Goal: Task Accomplishment & Management: Manage account settings

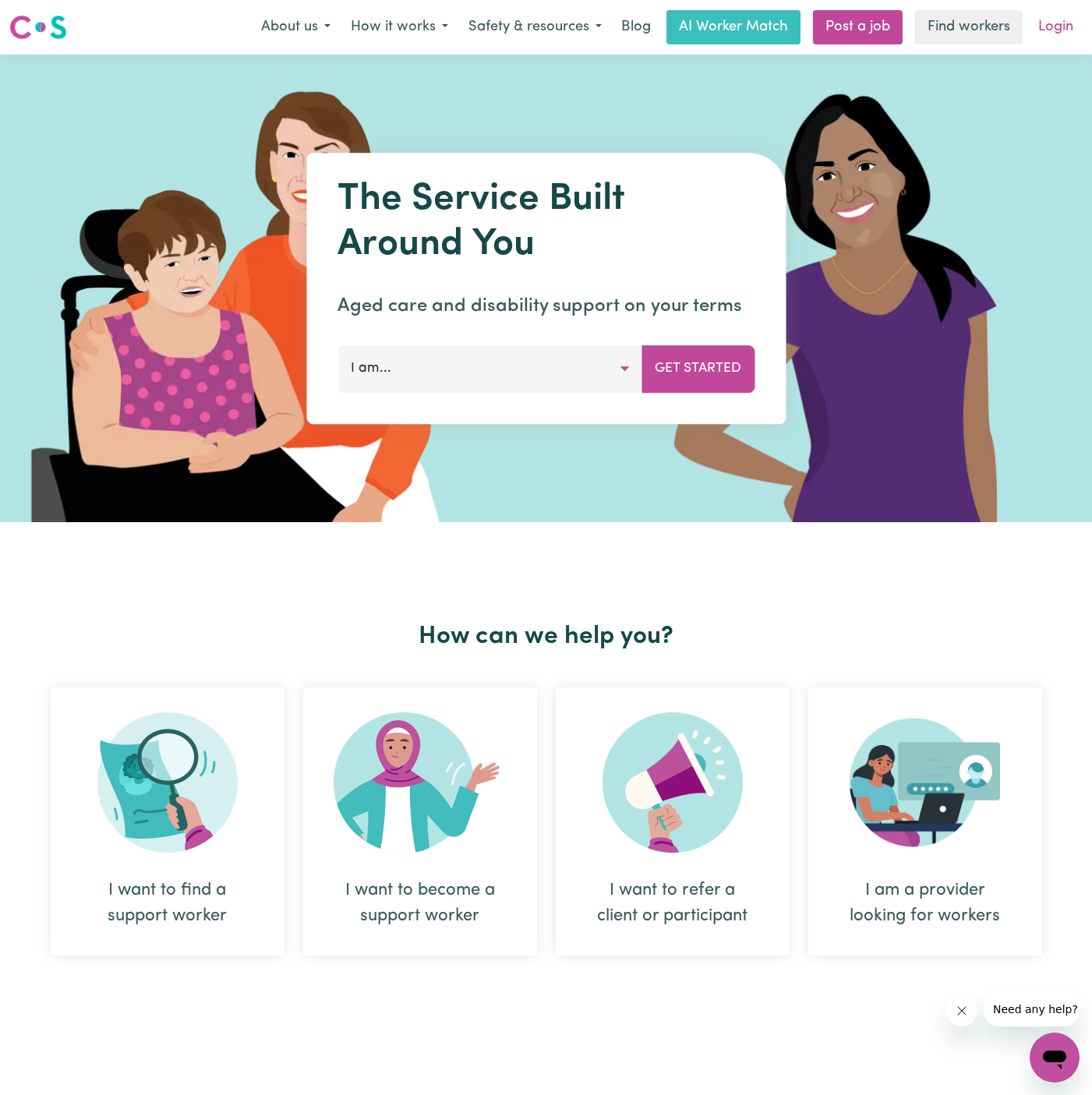
click at [1059, 23] on link "Login" at bounding box center [1055, 27] width 54 height 34
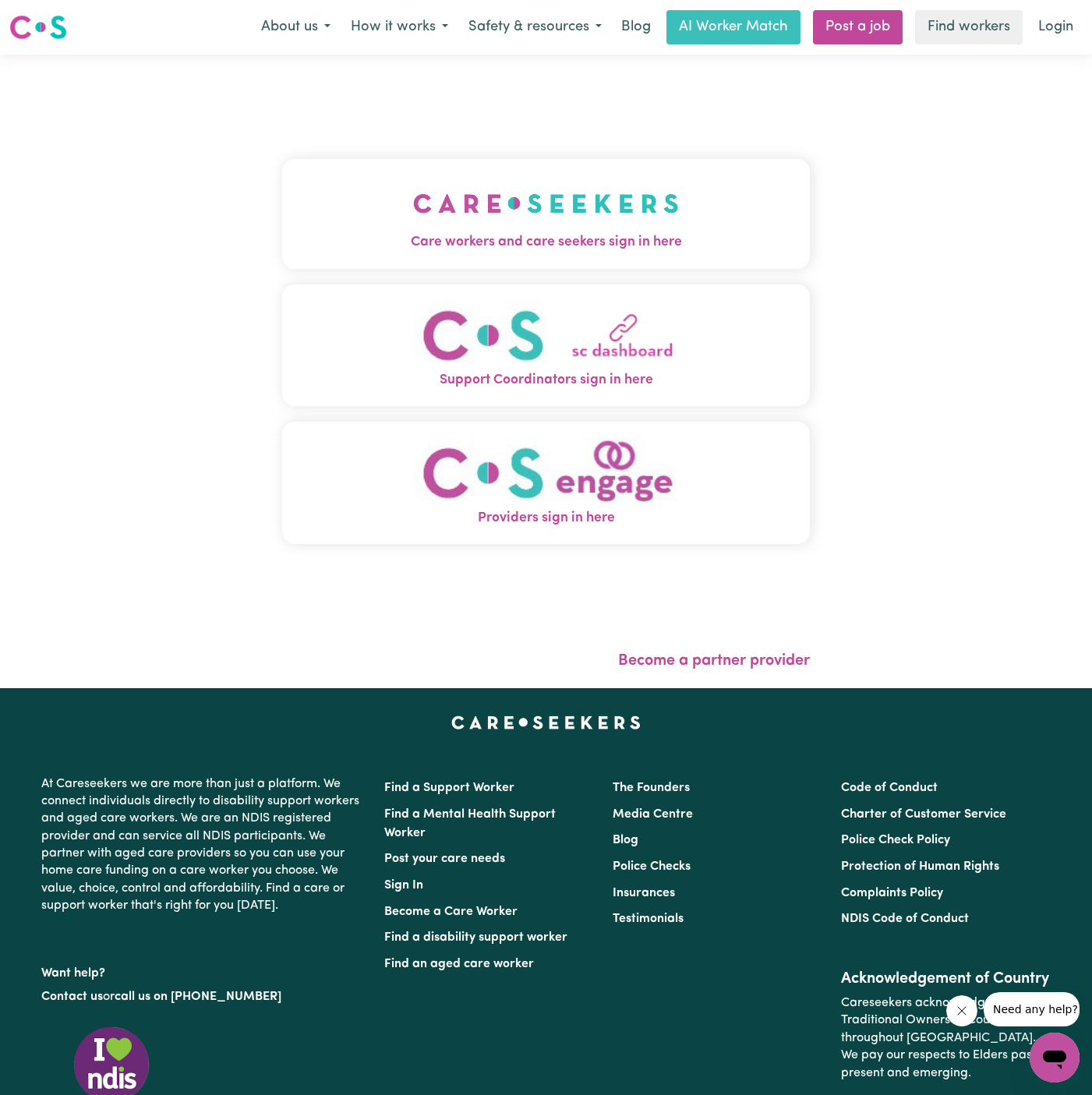
click at [599, 236] on span "Care workers and care seekers sign in here" at bounding box center [546, 243] width 528 height 20
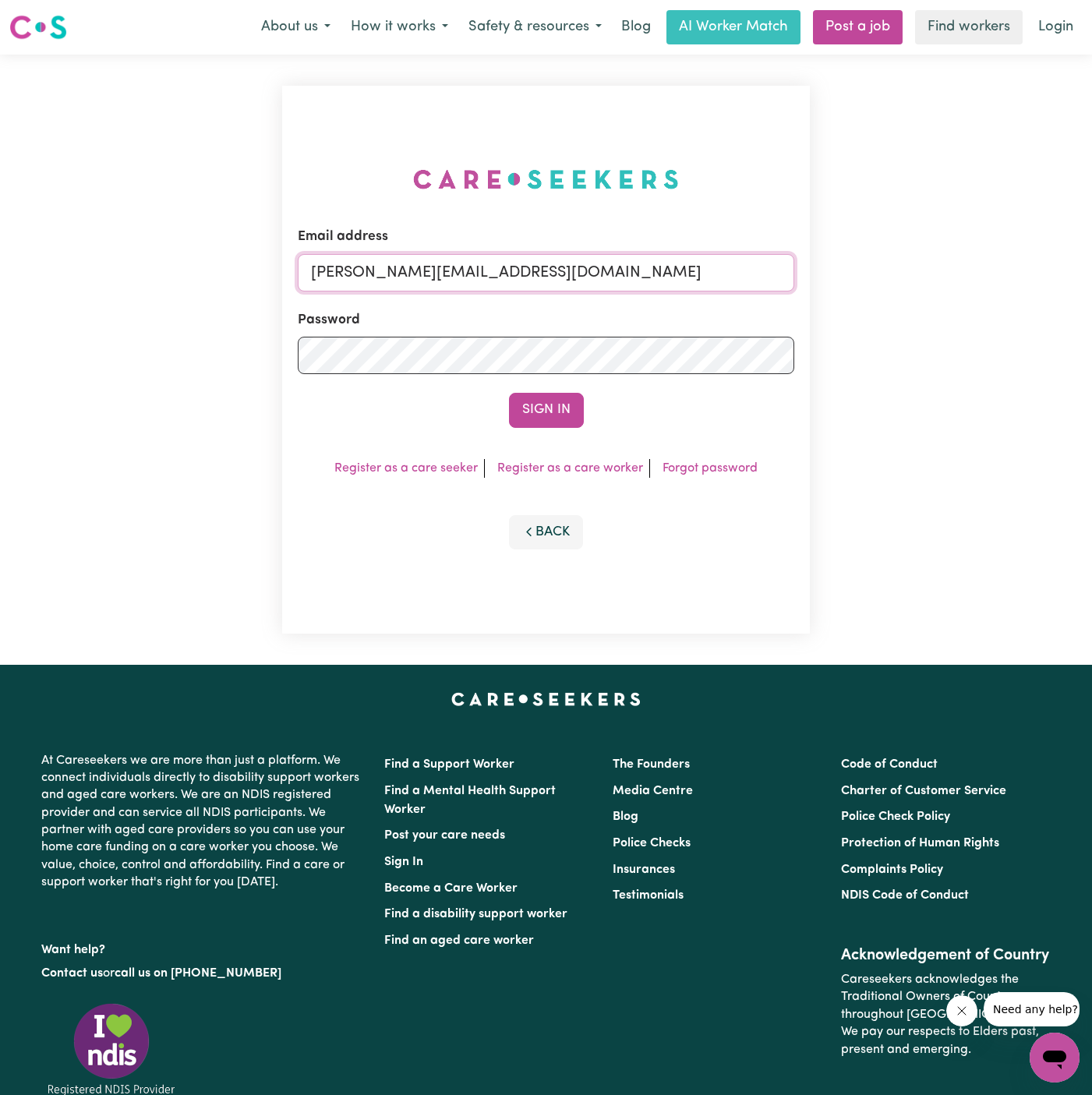
click at [641, 287] on input "dyan@careseekers.com.au" at bounding box center [546, 272] width 496 height 37
click at [496, 257] on input "dyan@careseekers.com.au" at bounding box center [546, 272] width 496 height 37
drag, startPoint x: 392, startPoint y: 274, endPoint x: 1091, endPoint y: 270, distance: 699.0
click at [1091, 270] on div "Email address superuser~JoanStIvesKNC@careseekers.com.au Password Sign In Regis…" at bounding box center [546, 360] width 1092 height 610
type input "superuser~ClientJordanSpringsVCS@careseekers.com.au"
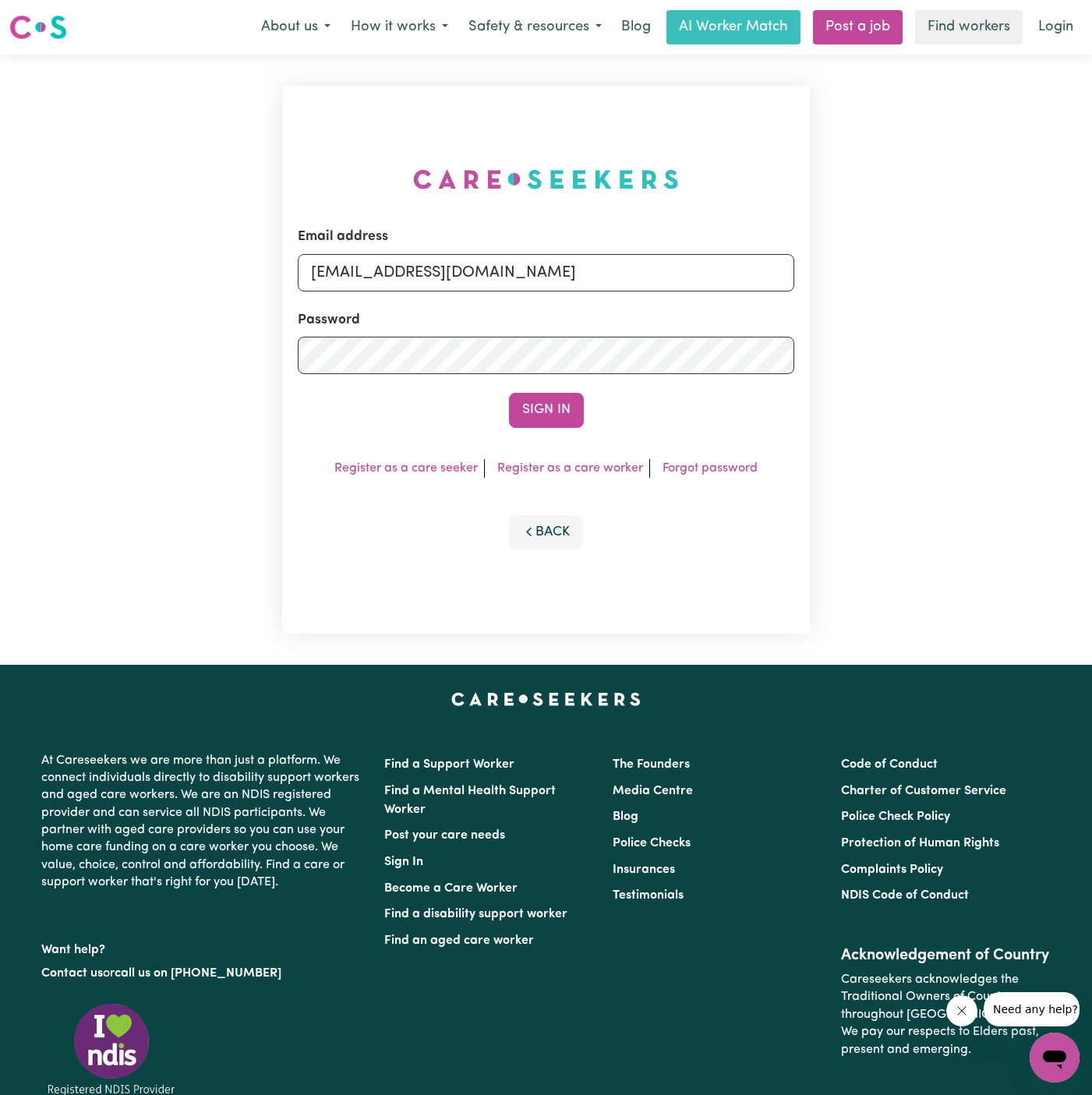
click at [509, 393] on button "Sign In" at bounding box center [546, 410] width 75 height 34
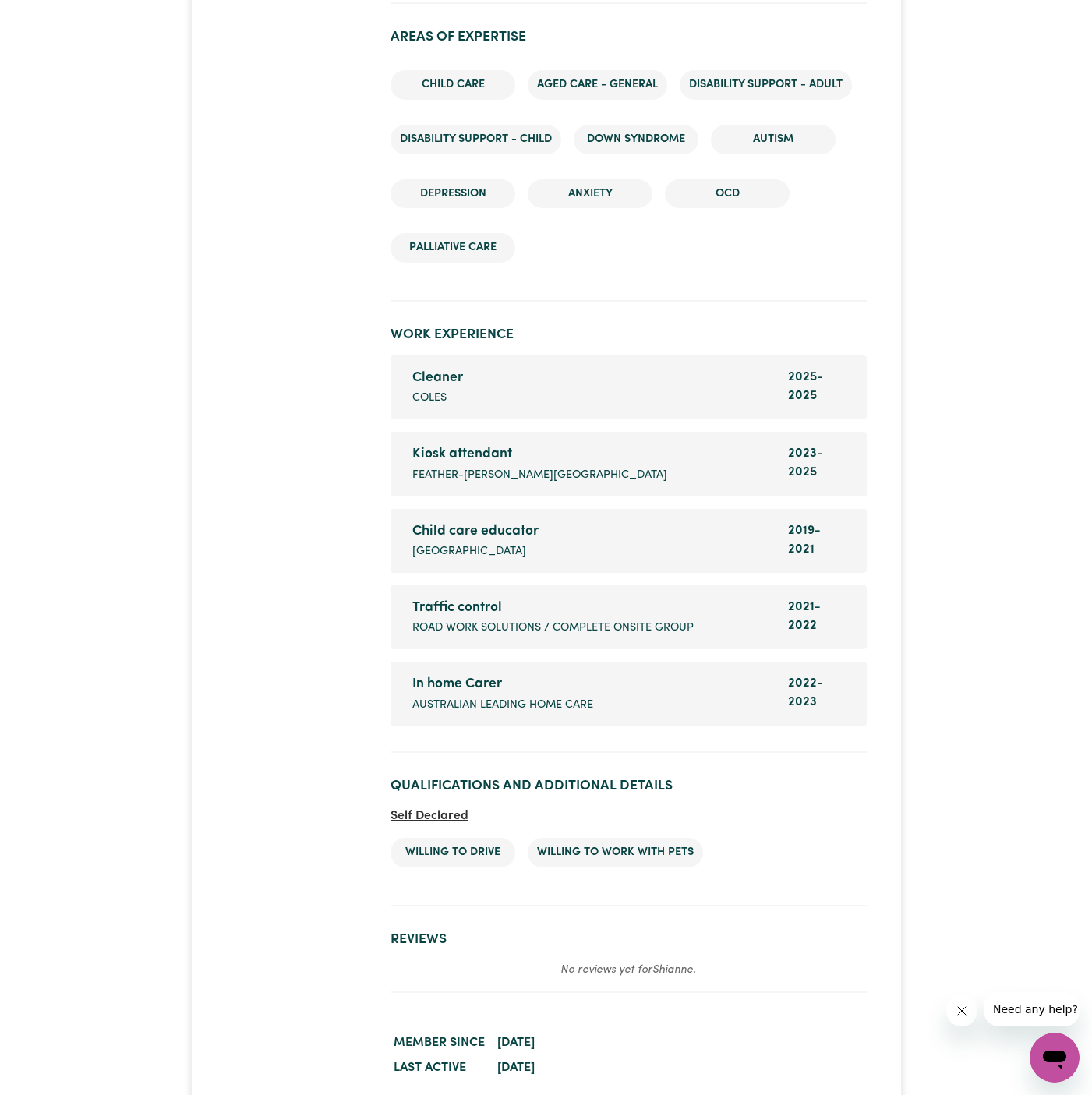
scroll to position [2485, 0]
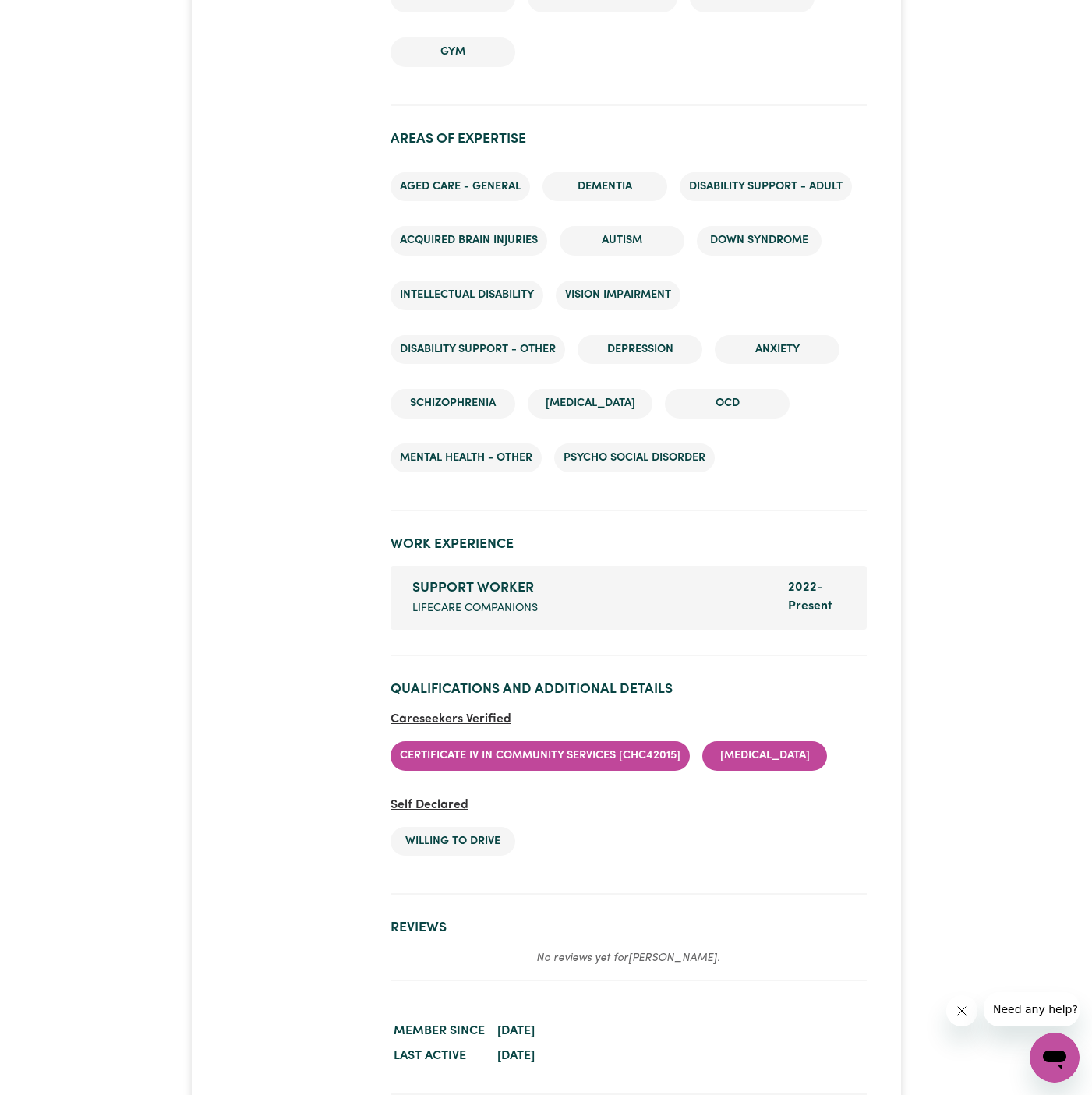
scroll to position [2418, 0]
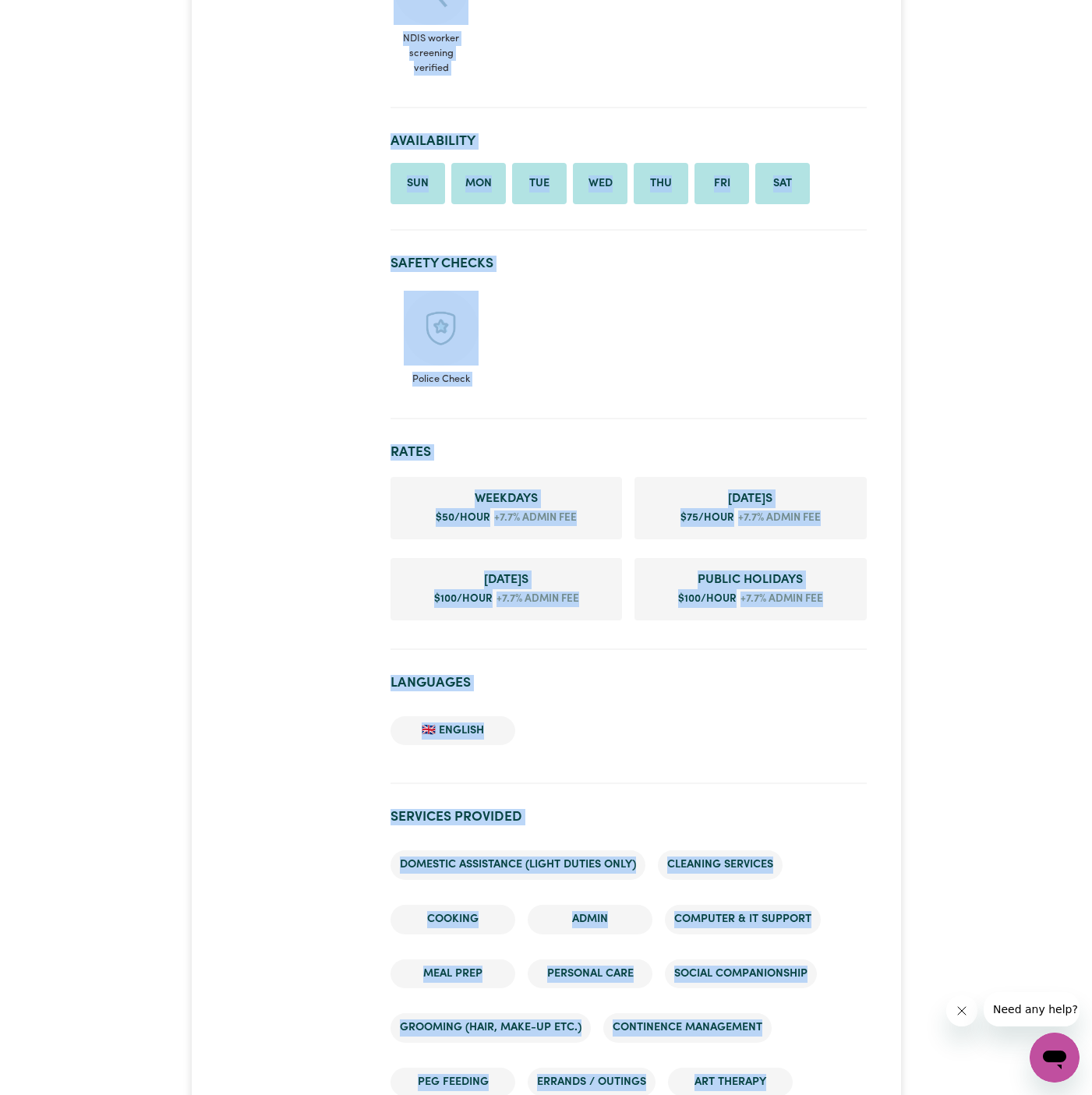
scroll to position [1072, 0]
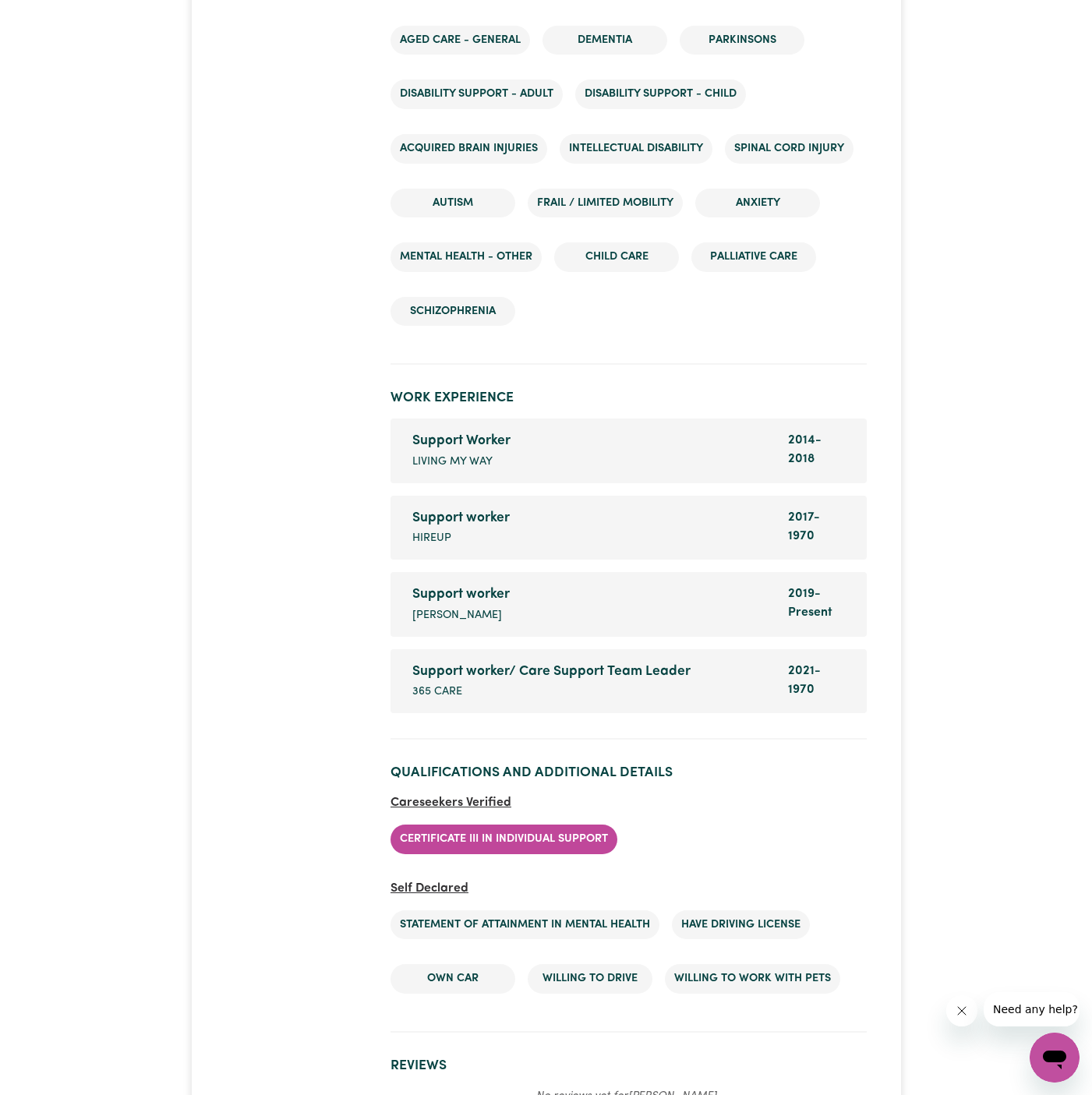
scroll to position [2650, 0]
